Goal: Book appointment/travel/reservation

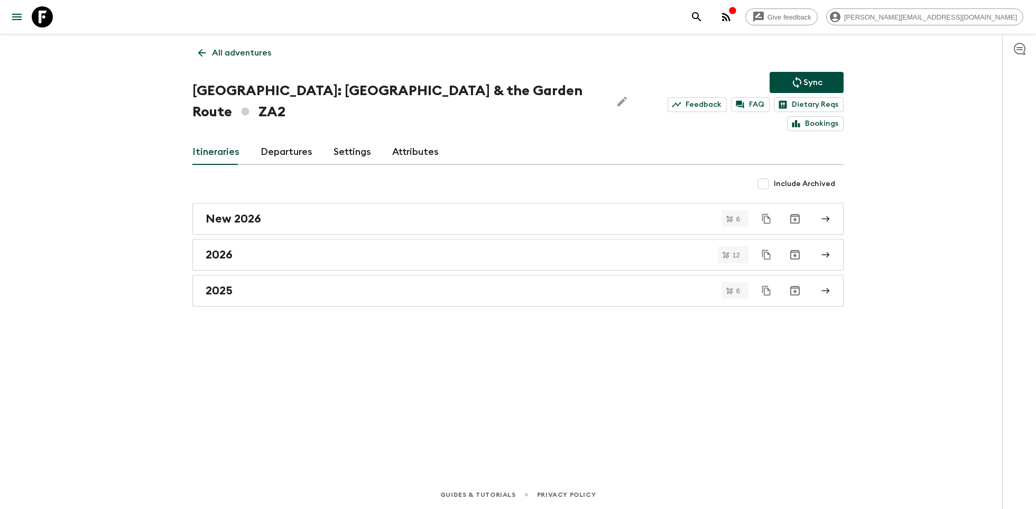
click at [732, 21] on icon "button" at bounding box center [726, 17] width 13 height 13
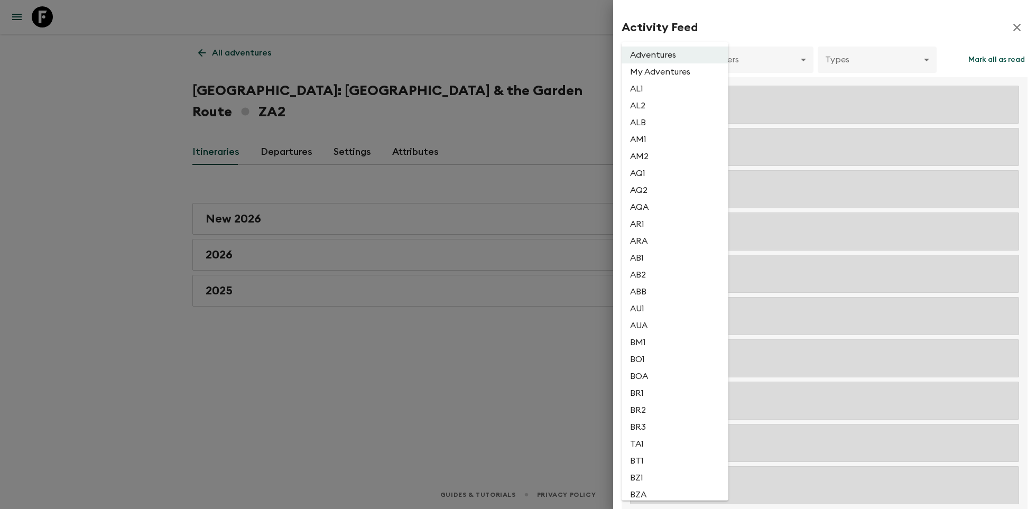
click at [658, 59] on body "Give feedback [PERSON_NAME][EMAIL_ADDRESS][DOMAIN_NAME] All adventures [GEOGRAP…" at bounding box center [518, 254] width 1036 height 509
type input "667d89a0-3e43-4c2f-a973-f22cd5976ade"
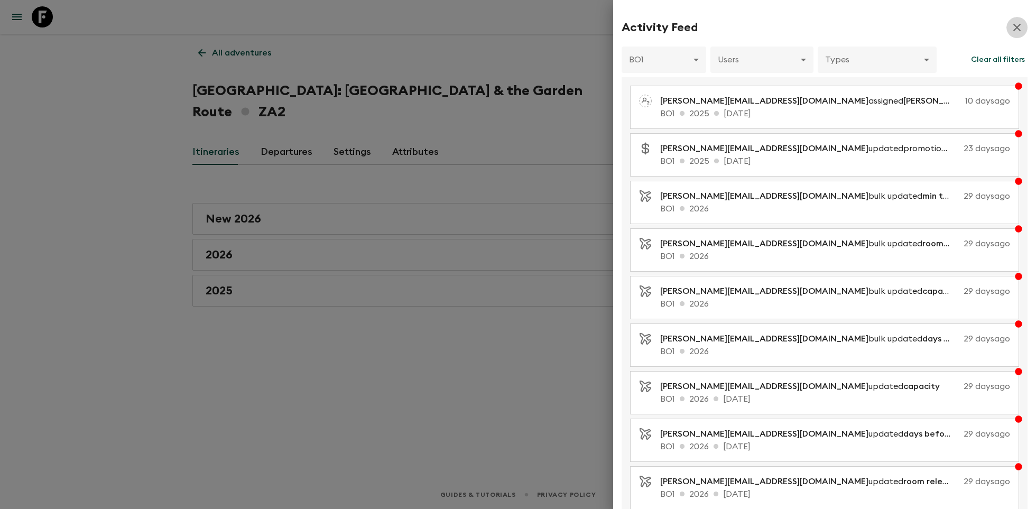
click at [1019, 31] on icon "button" at bounding box center [1016, 27] width 13 height 13
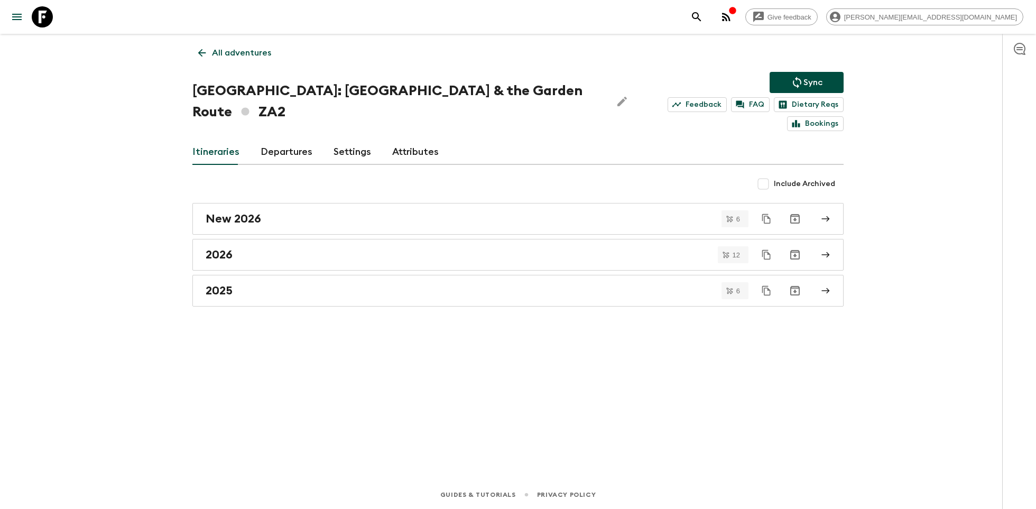
click at [34, 13] on icon at bounding box center [42, 16] width 21 height 21
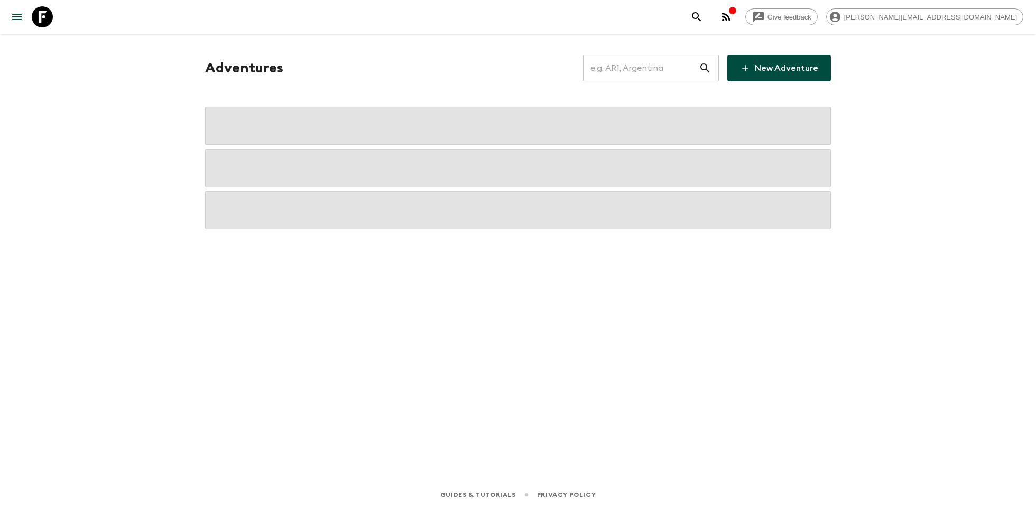
click at [673, 69] on input "text" at bounding box center [641, 68] width 116 height 30
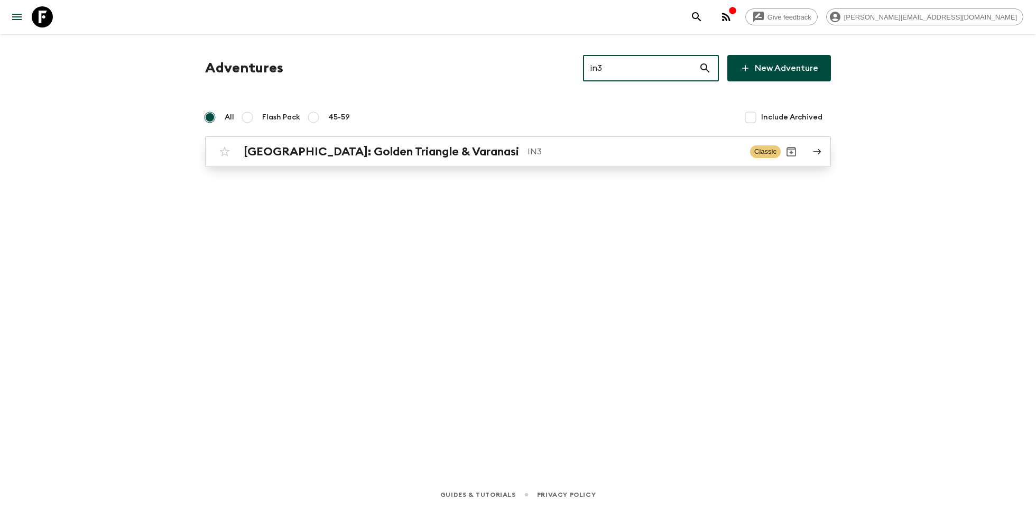
type input "in3"
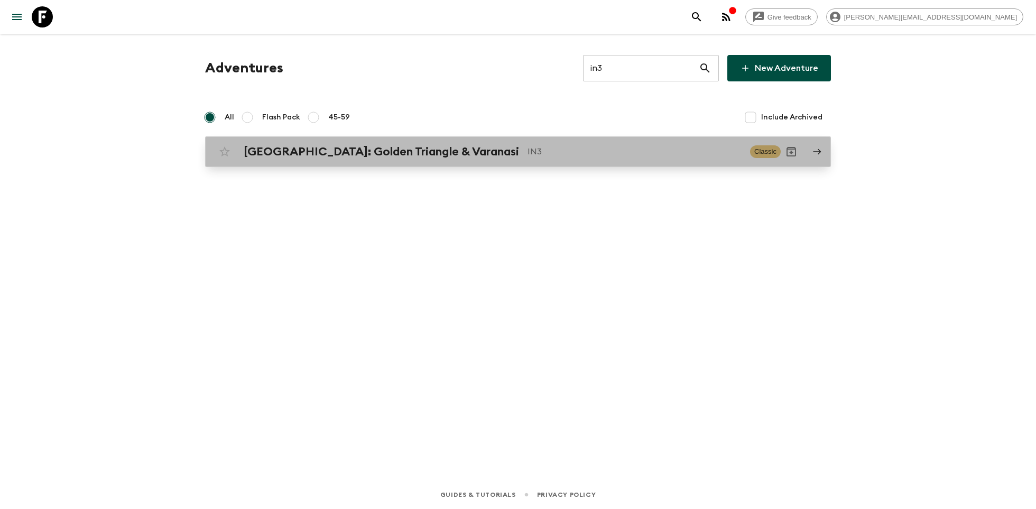
click at [418, 163] on link "[GEOGRAPHIC_DATA]: Golden Triangle & Varanasi IN3 Classic" at bounding box center [518, 151] width 626 height 31
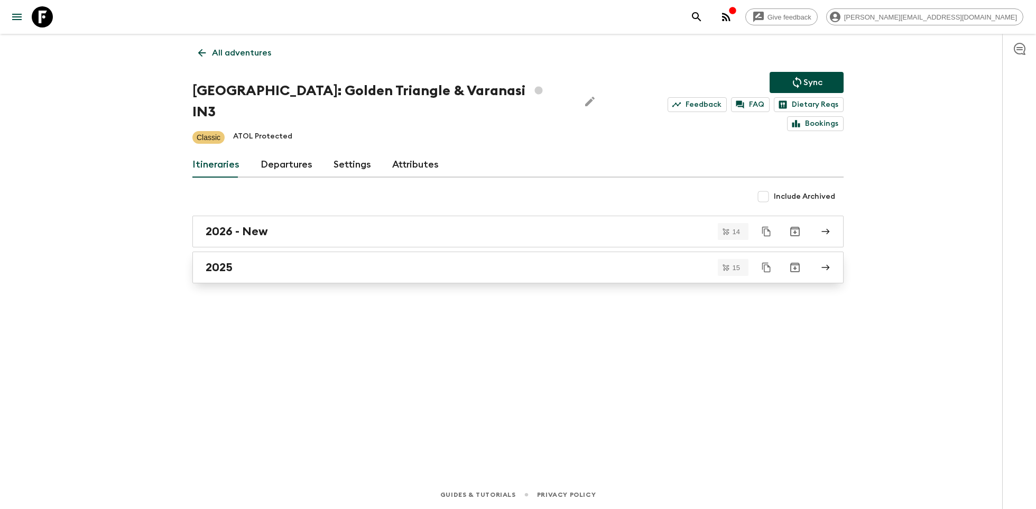
click at [245, 252] on link "2025" at bounding box center [517, 268] width 651 height 32
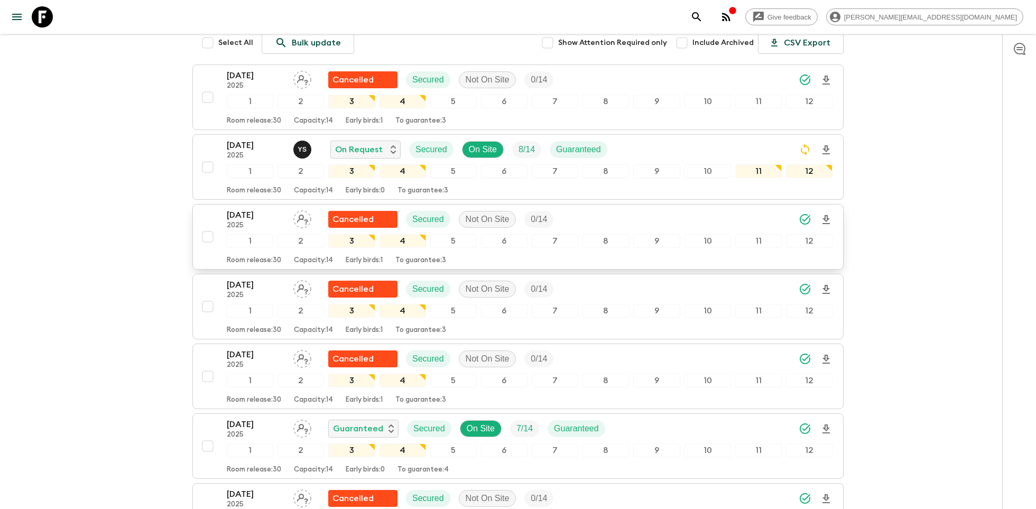
scroll to position [180, 0]
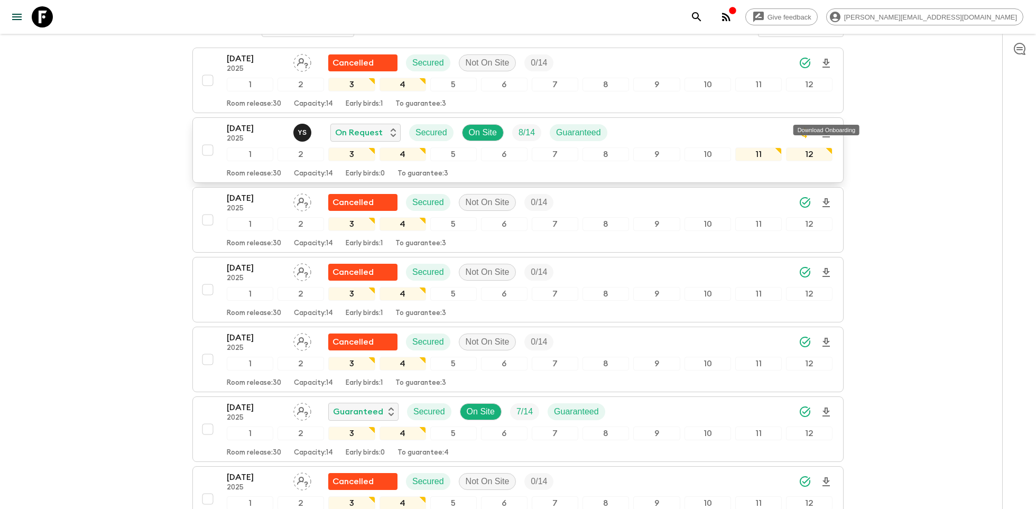
click at [827, 128] on icon "Download Onboarding" at bounding box center [825, 132] width 7 height 9
click at [123, 115] on div "Give feedback [PERSON_NAME][EMAIL_ADDRESS][DOMAIN_NAME] All itineraries [GEOGRA…" at bounding box center [518, 502] width 1036 height 1365
click at [39, 23] on icon at bounding box center [42, 16] width 21 height 21
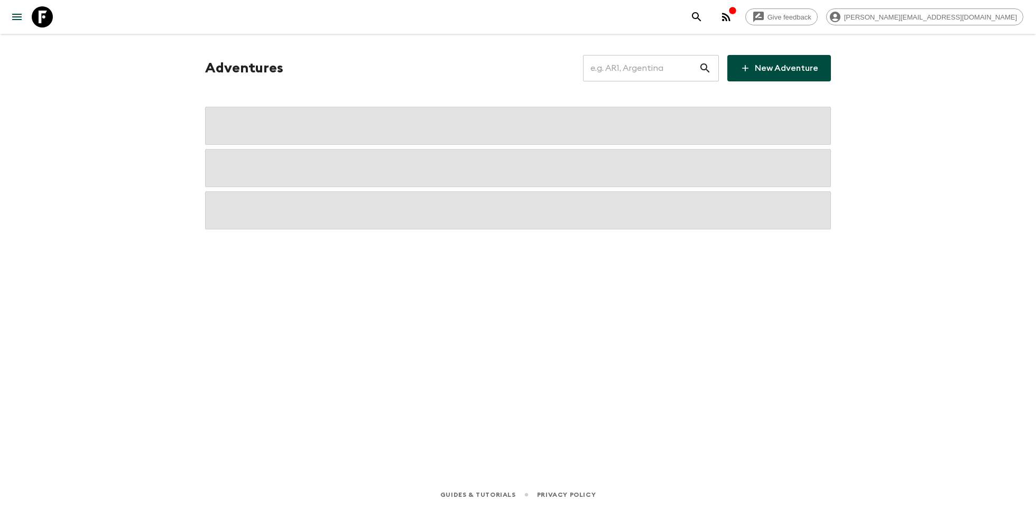
click at [628, 62] on input "text" at bounding box center [641, 68] width 116 height 30
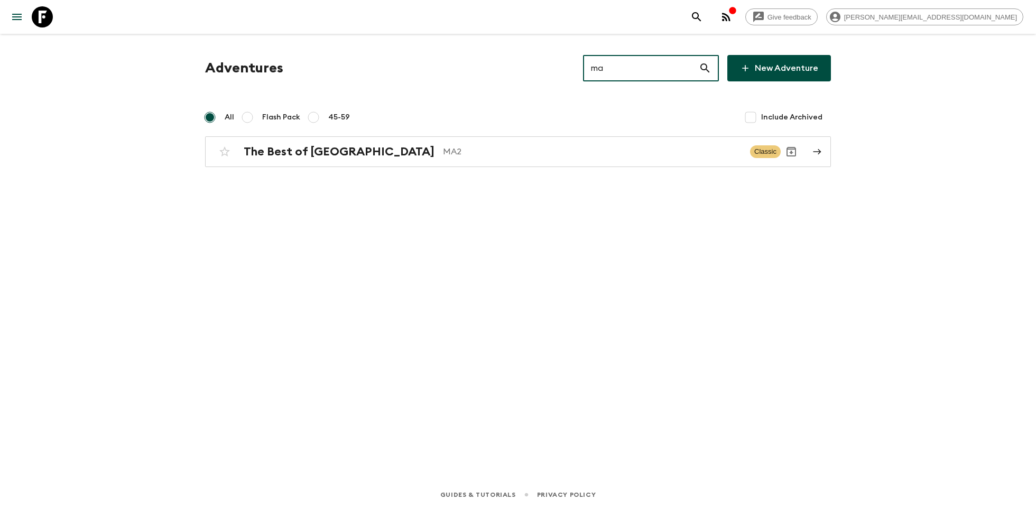
type input "ma2"
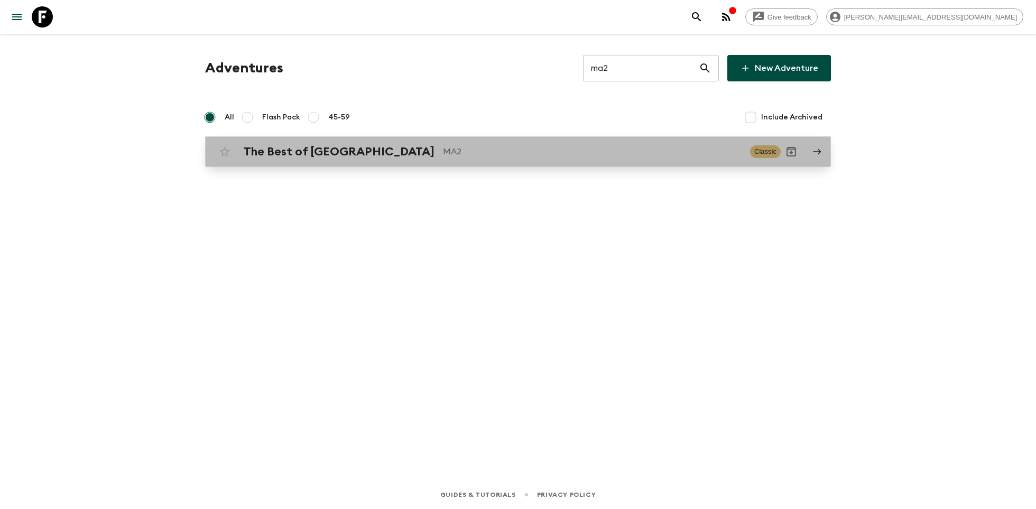
click at [482, 142] on div "The Best of Morocco MA2 Classic" at bounding box center [497, 151] width 566 height 21
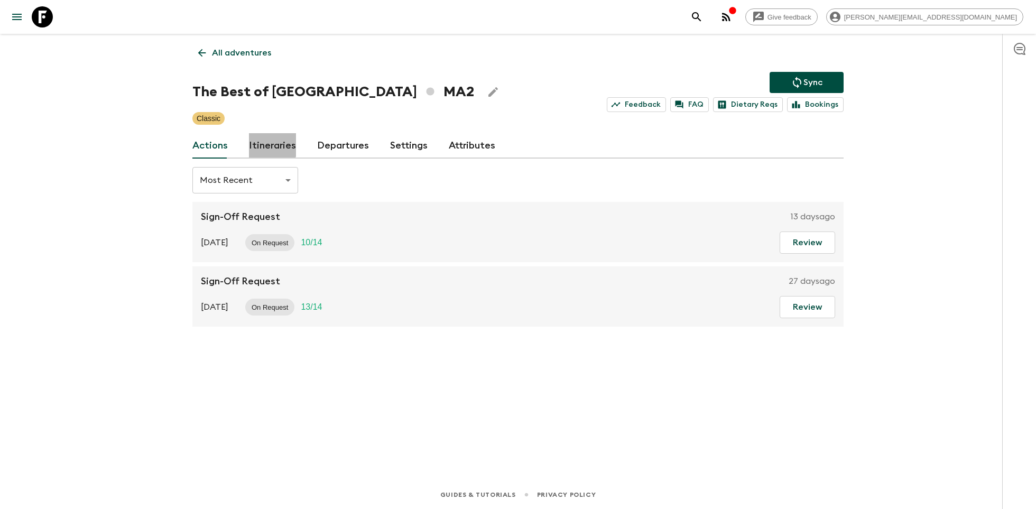
click at [264, 143] on link "Itineraries" at bounding box center [272, 145] width 47 height 25
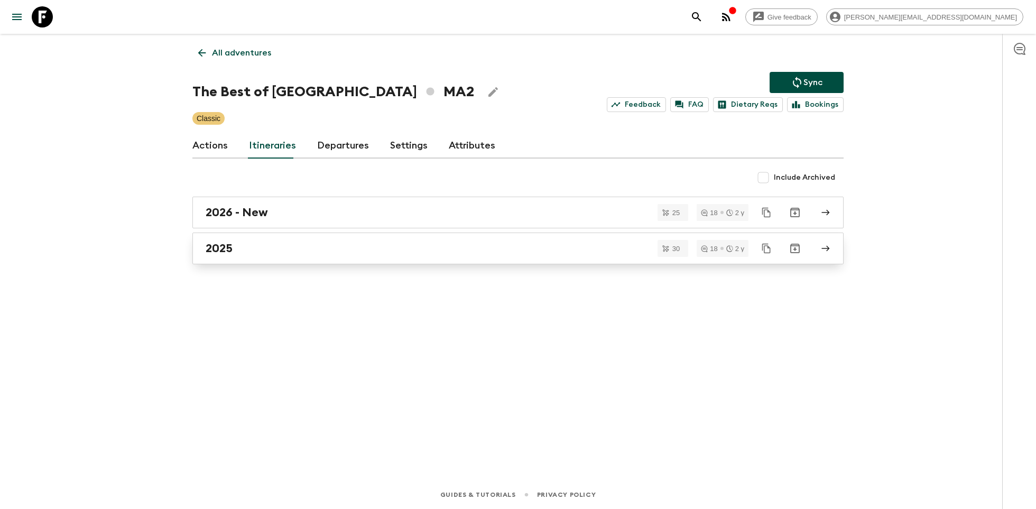
click at [330, 251] on div "2025" at bounding box center [508, 248] width 604 height 14
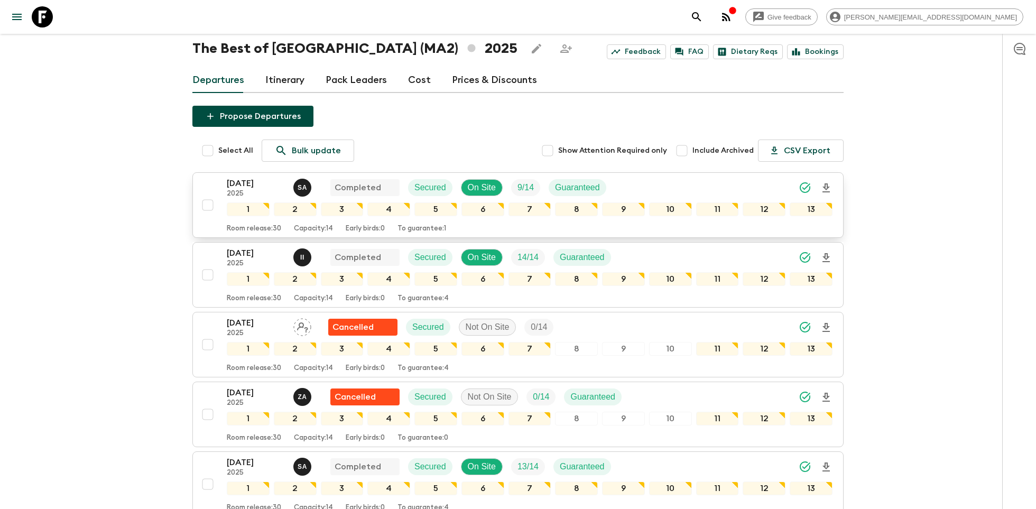
scroll to position [43, 0]
